Goal: Entertainment & Leisure: Consume media (video, audio)

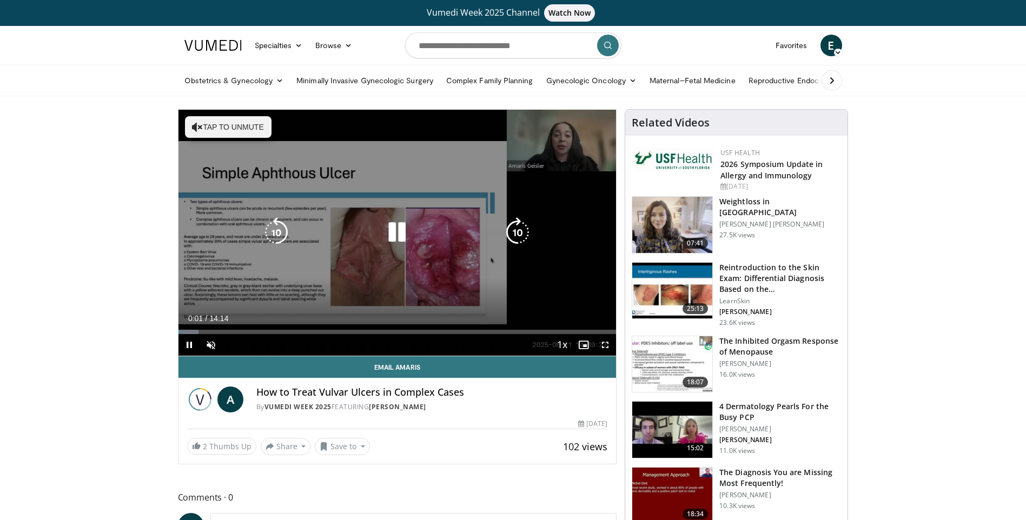
click at [223, 135] on button "Tap to unmute" at bounding box center [228, 127] width 87 height 22
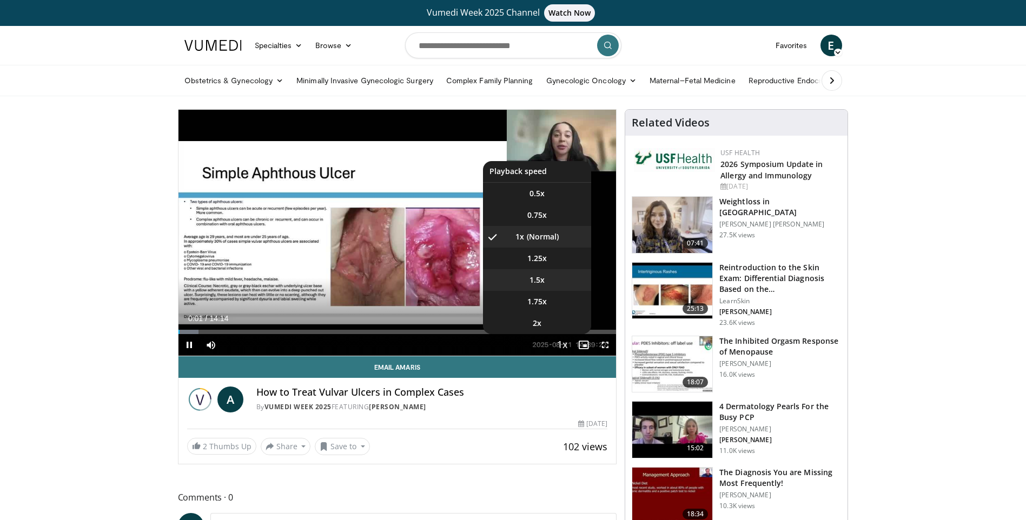
click at [546, 276] on li "1.5x" at bounding box center [537, 280] width 108 height 22
click at [545, 265] on li "1.25x" at bounding box center [537, 259] width 108 height 22
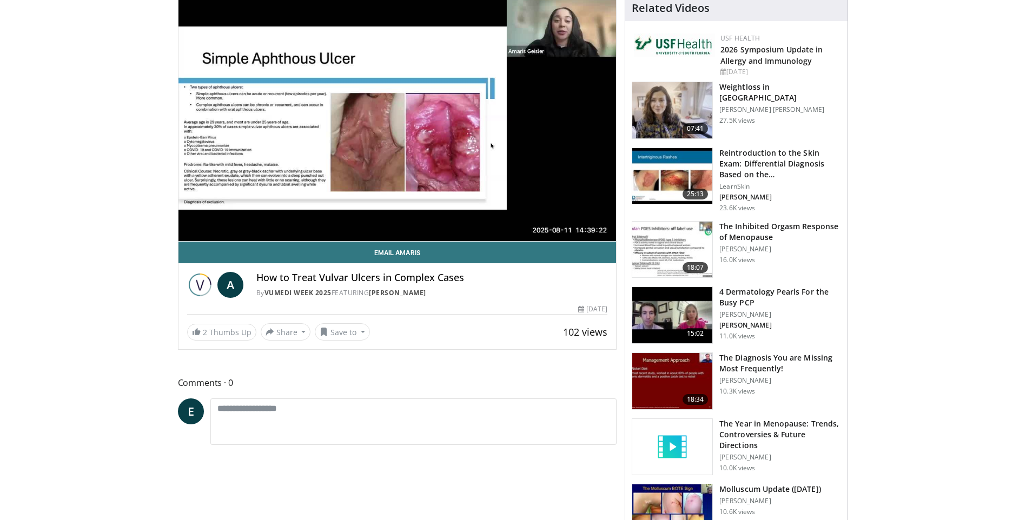
scroll to position [54, 0]
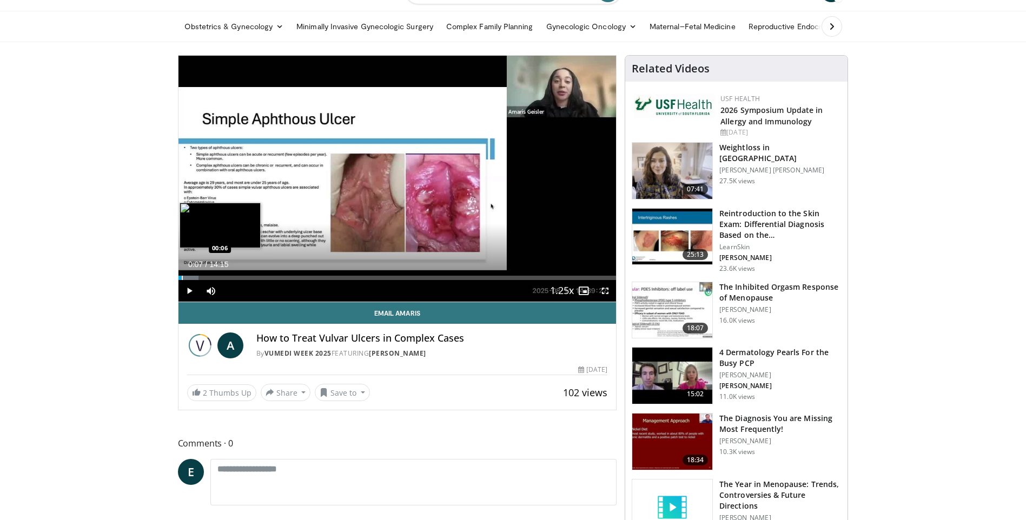
drag, startPoint x: 611, startPoint y: 277, endPoint x: 182, endPoint y: 275, distance: 429.3
click at [182, 275] on div "Loaded : 4.64% 00:03 00:06" at bounding box center [397, 275] width 438 height 10
click at [190, 289] on span "Video Player" at bounding box center [189, 291] width 22 height 22
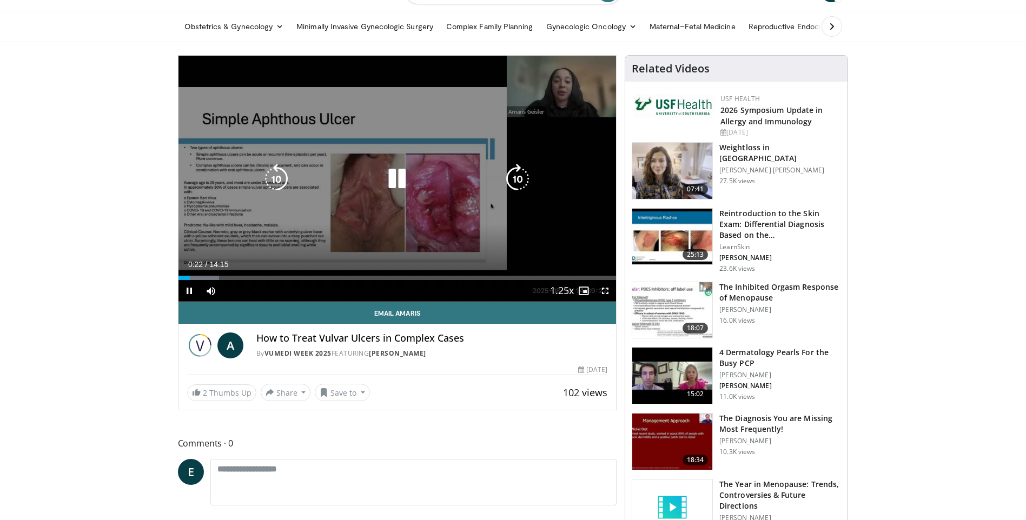
click at [403, 181] on icon "Video Player" at bounding box center [397, 179] width 30 height 30
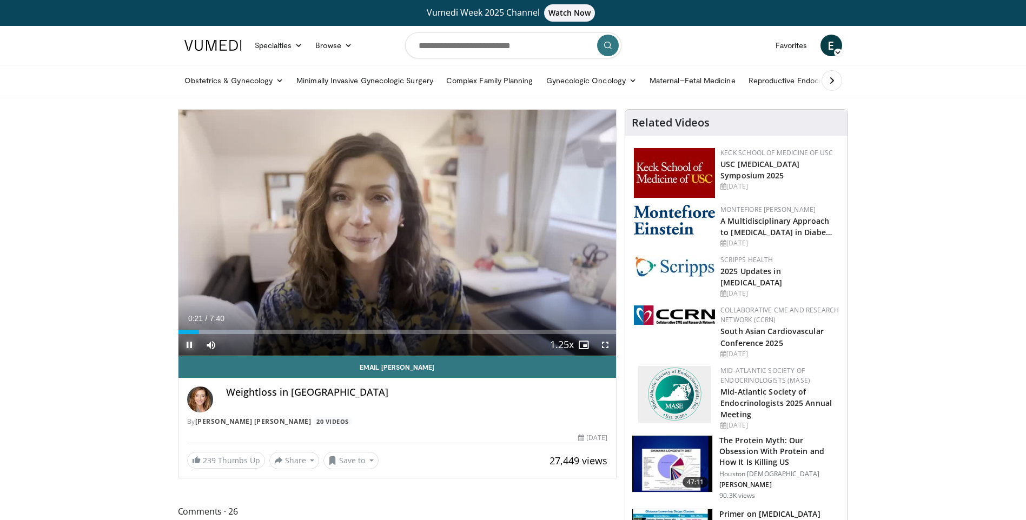
drag, startPoint x: 189, startPoint y: 344, endPoint x: 191, endPoint y: 335, distance: 8.9
click at [189, 344] on span "Video Player" at bounding box center [189, 345] width 22 height 22
